Goal: Task Accomplishment & Management: Manage account settings

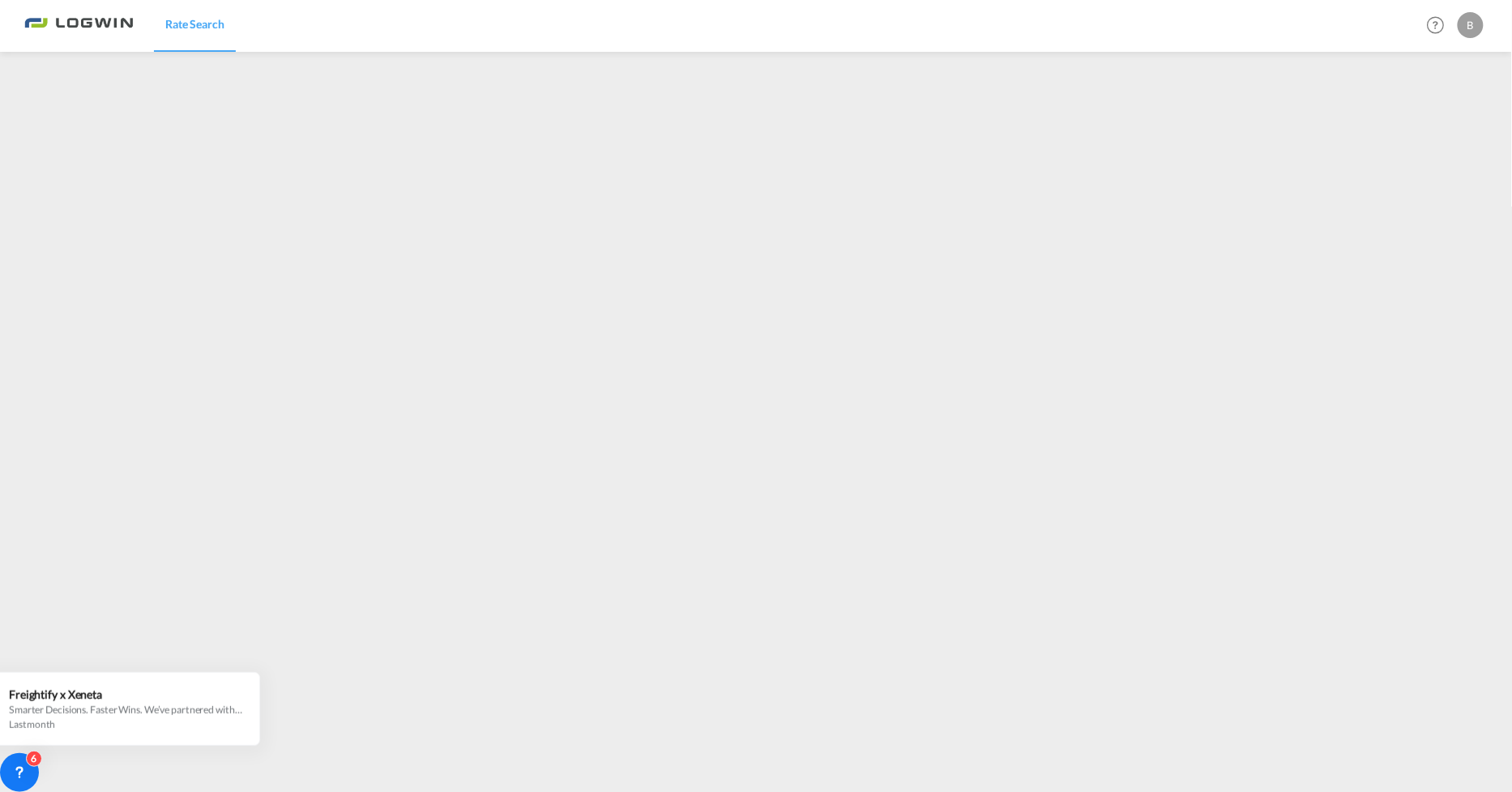
click at [1470, 26] on div "B" at bounding box center [1470, 25] width 26 height 26
click at [1431, 128] on button "Logout" at bounding box center [1452, 123] width 105 height 32
type input "[PERSON_NAME][EMAIL_ADDRESS][DOMAIN_NAME]"
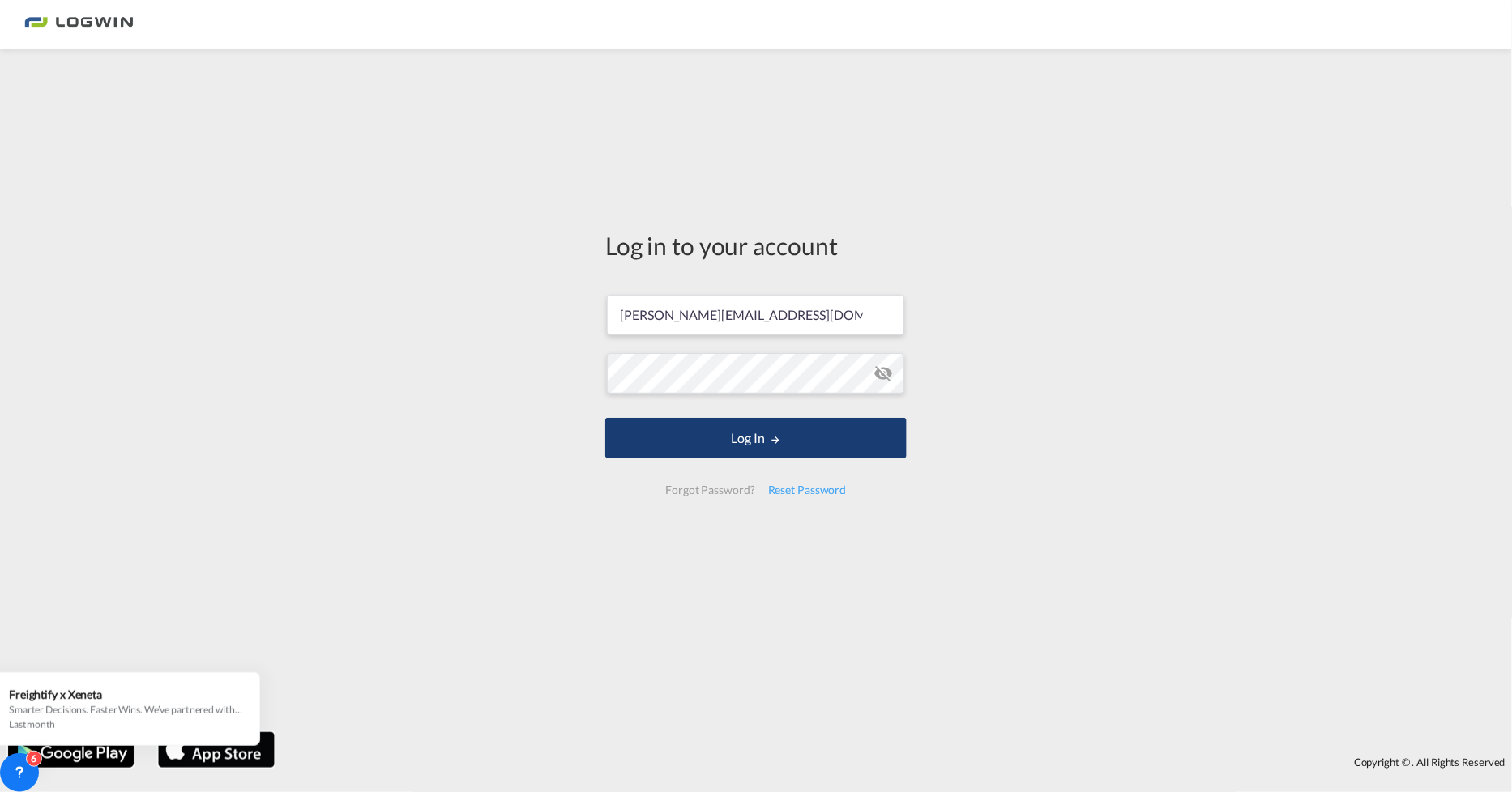
click at [808, 432] on button "Log In" at bounding box center [756, 438] width 302 height 41
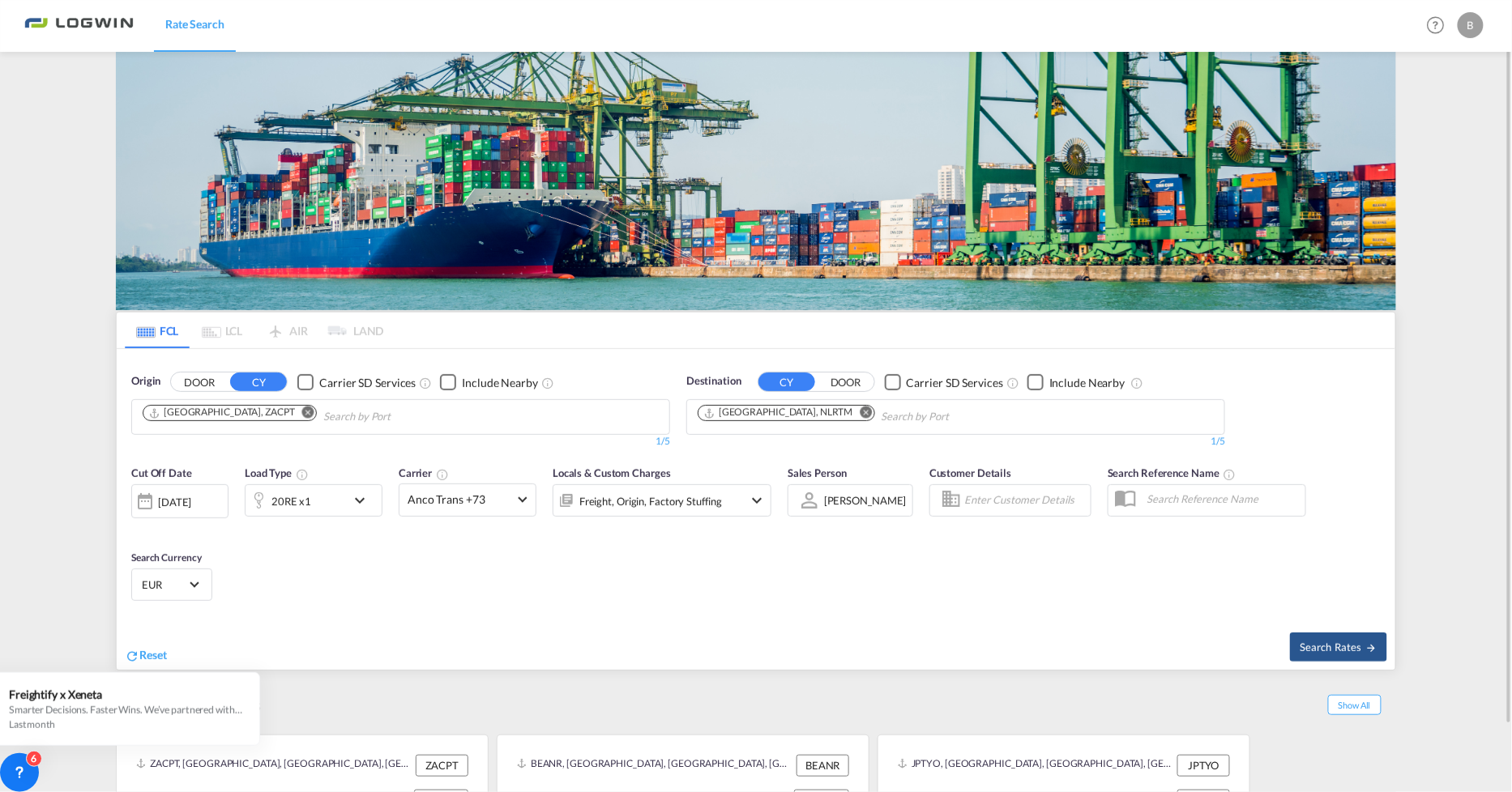
click at [1479, 20] on div "B" at bounding box center [1470, 25] width 26 height 26
click at [1427, 124] on button "Logout" at bounding box center [1452, 123] width 105 height 32
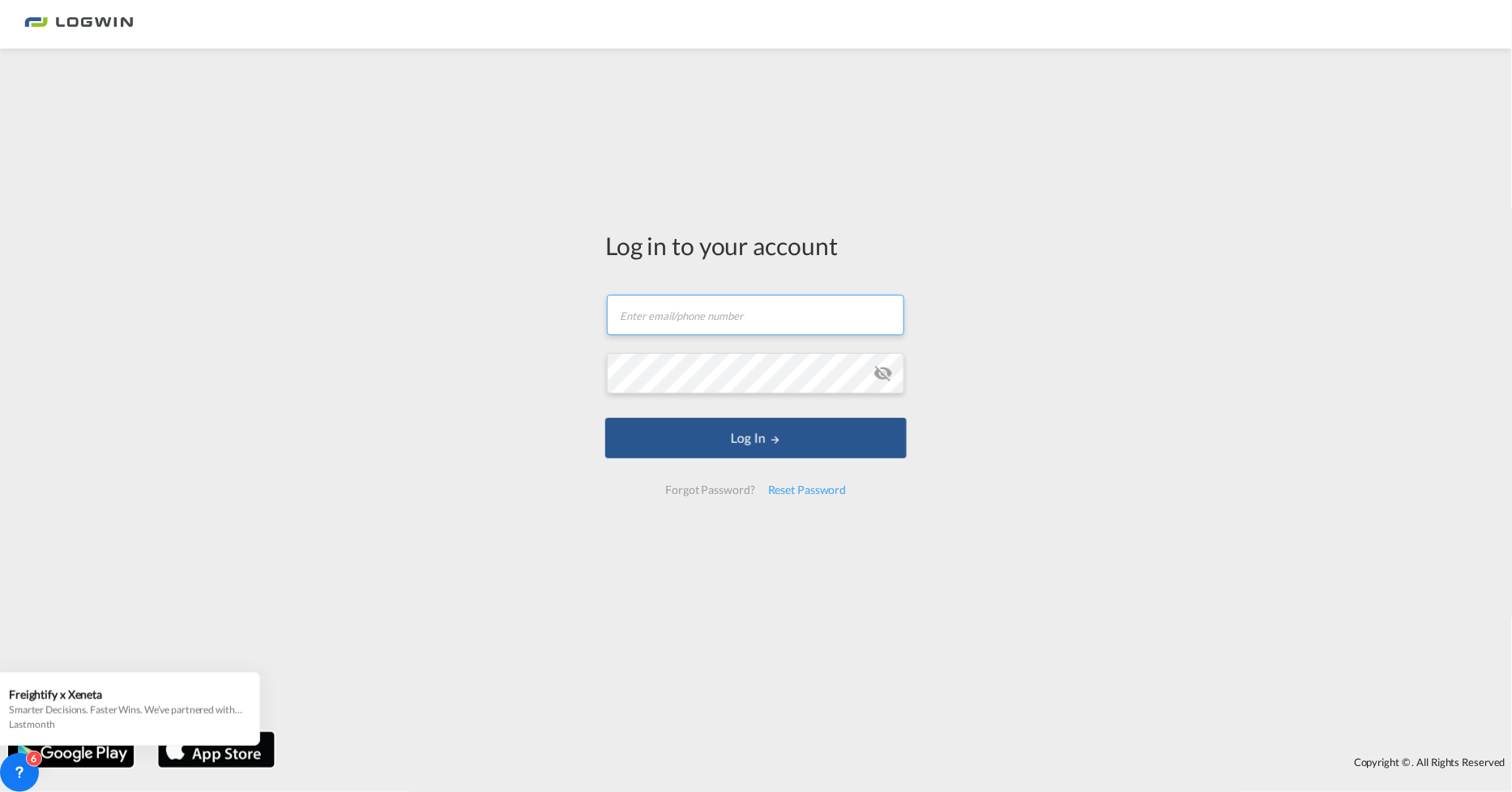
type input "[PERSON_NAME][EMAIL_ADDRESS][DOMAIN_NAME]"
